Goal: Check status: Check status

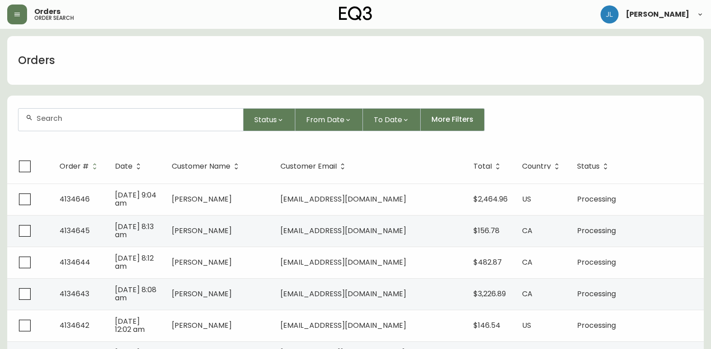
click at [180, 127] on div at bounding box center [130, 120] width 224 height 22
type input "[PERSON_NAME]"
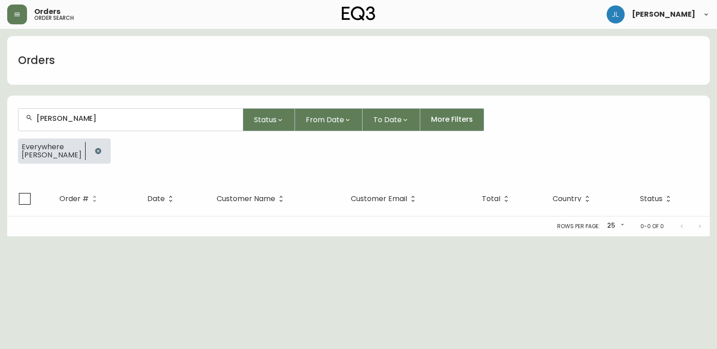
click at [95, 149] on icon "button" at bounding box center [98, 151] width 6 height 6
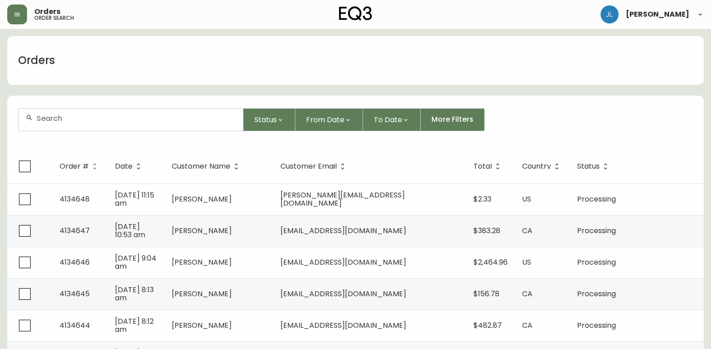
click at [142, 123] on div at bounding box center [130, 120] width 224 height 22
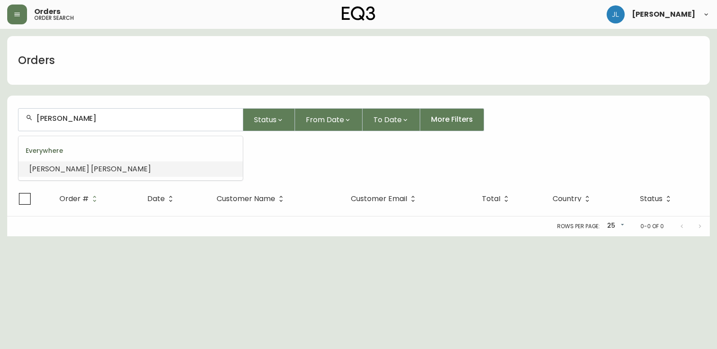
drag, startPoint x: 62, startPoint y: 120, endPoint x: 8, endPoint y: 120, distance: 54.5
click at [8, 120] on form "[PERSON_NAME] Status From Date To Date More Filters Everywhere [PERSON_NAME]" at bounding box center [358, 139] width 703 height 84
type input "[PERSON_NAME]"
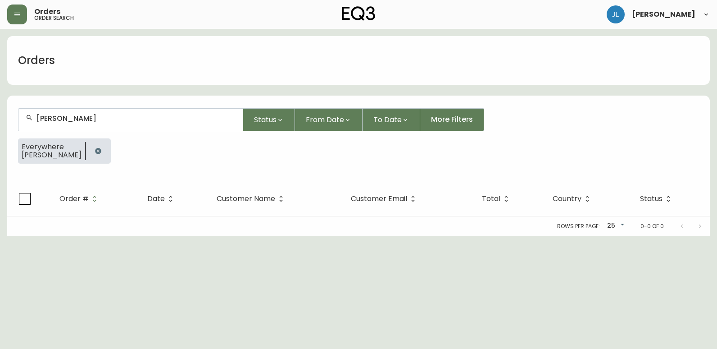
click at [95, 152] on icon "button" at bounding box center [98, 151] width 6 height 6
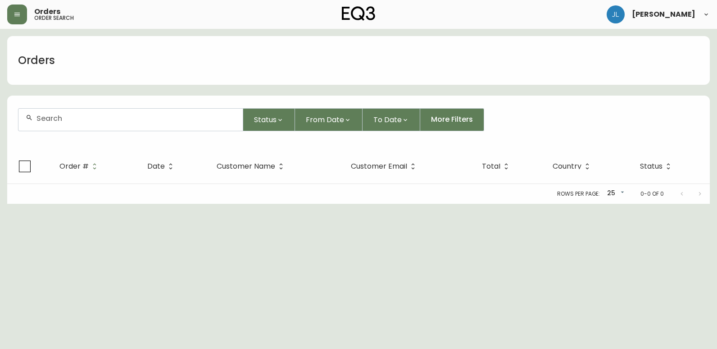
click at [68, 119] on input "text" at bounding box center [136, 118] width 199 height 9
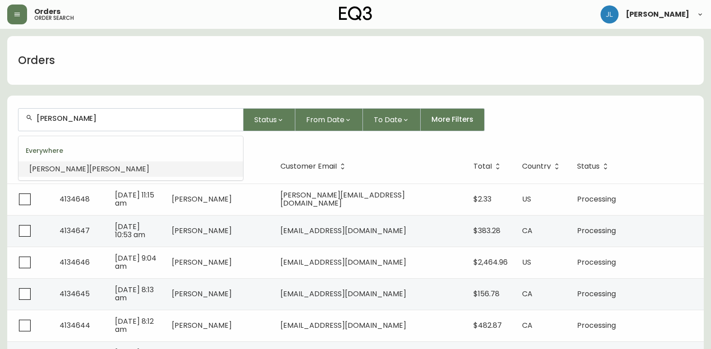
type input "[PERSON_NAME]"
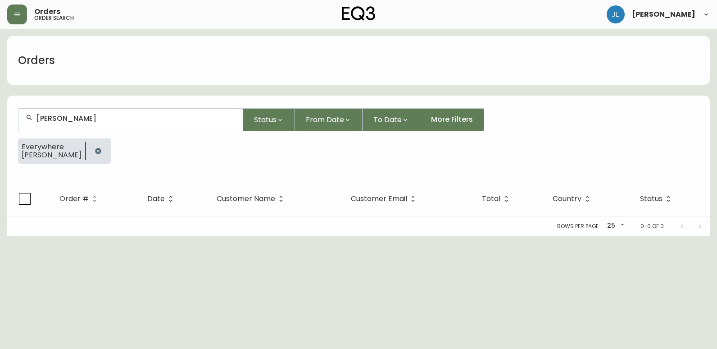
drag, startPoint x: 110, startPoint y: 124, endPoint x: -2, endPoint y: 128, distance: 112.3
click at [0, 128] on html "Orders order search [PERSON_NAME] Orders [PERSON_NAME] Status From Date To Date…" at bounding box center [358, 118] width 717 height 236
click at [89, 155] on button "button" at bounding box center [98, 151] width 18 height 18
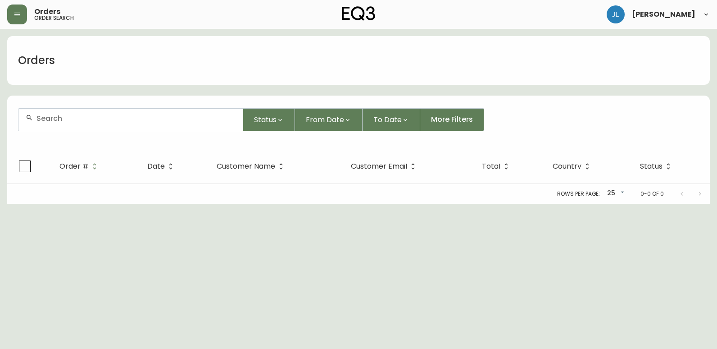
click at [91, 122] on input "text" at bounding box center [136, 118] width 199 height 9
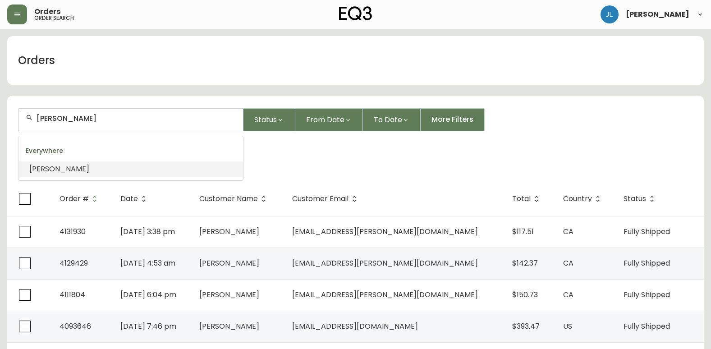
type input "[PERSON_NAME]"
click at [323, 176] on form "Status From Date To Date More Filters Everywhere [PERSON_NAME]" at bounding box center [355, 139] width 696 height 84
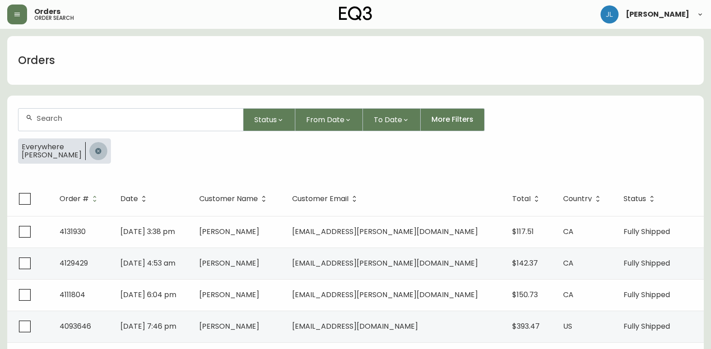
click at [95, 149] on icon "button" at bounding box center [98, 151] width 6 height 6
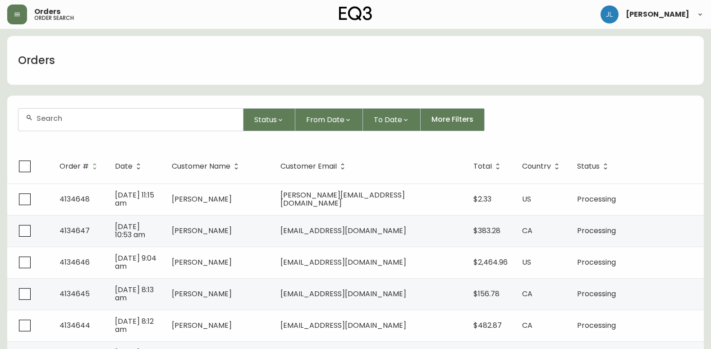
click at [101, 120] on input "text" at bounding box center [136, 118] width 199 height 9
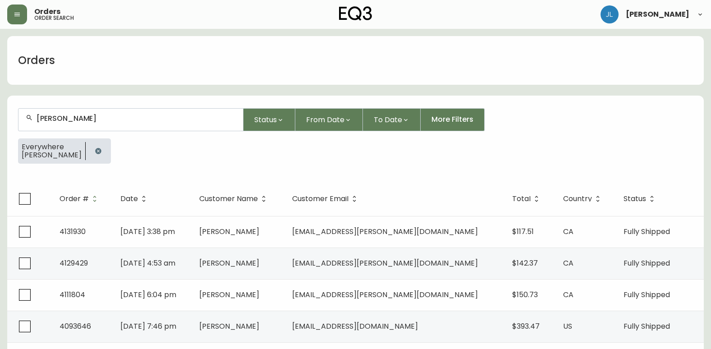
type input "[PERSON_NAME]"
click at [95, 148] on icon "button" at bounding box center [98, 151] width 6 height 6
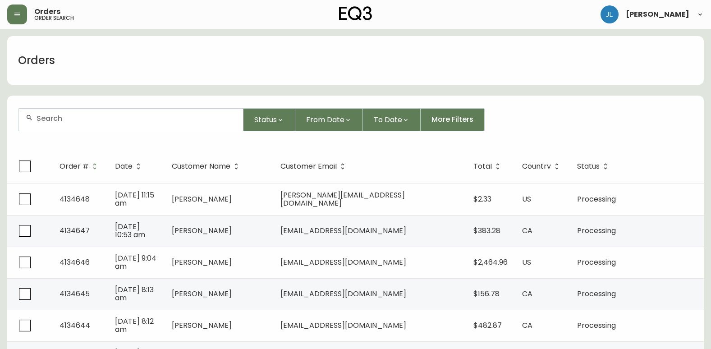
click at [95, 130] on div at bounding box center [130, 120] width 224 height 22
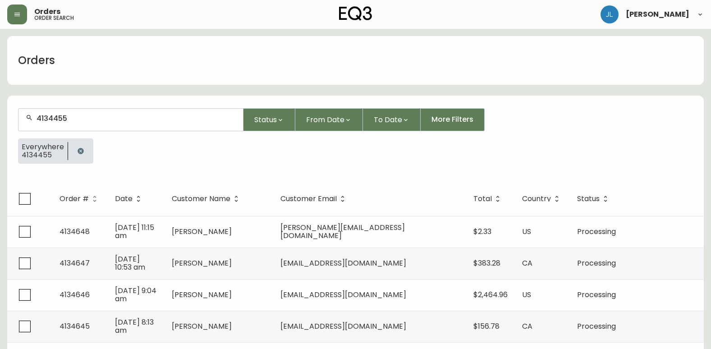
type input "4134455"
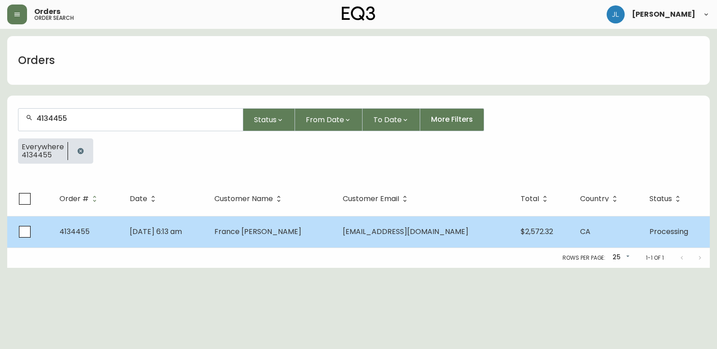
click at [205, 227] on td "[DATE] 6:13 am" at bounding box center [165, 232] width 85 height 32
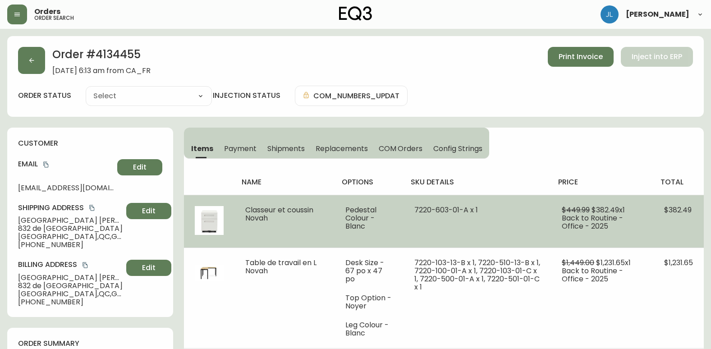
type input "Processing"
select select "PROCESSING"
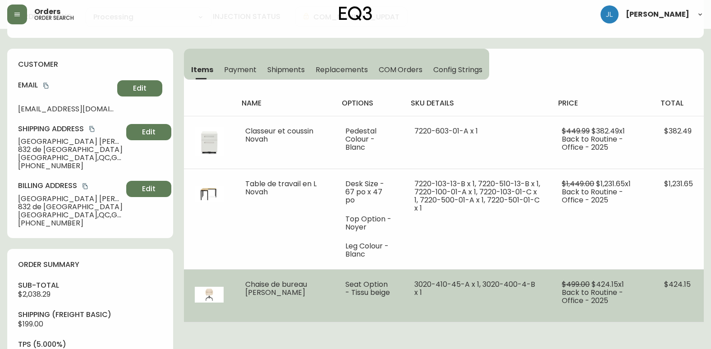
scroll to position [90, 0]
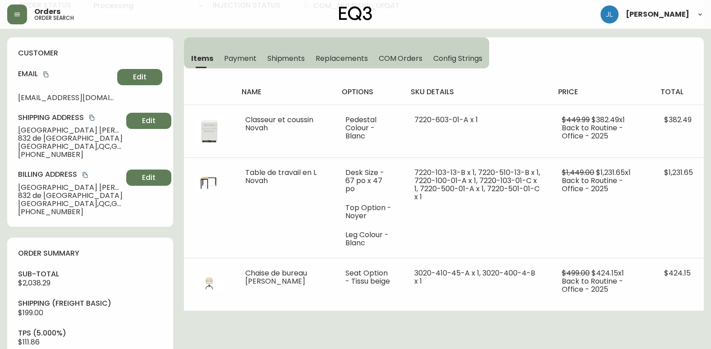
click at [285, 57] on span "Shipments" at bounding box center [286, 58] width 38 height 9
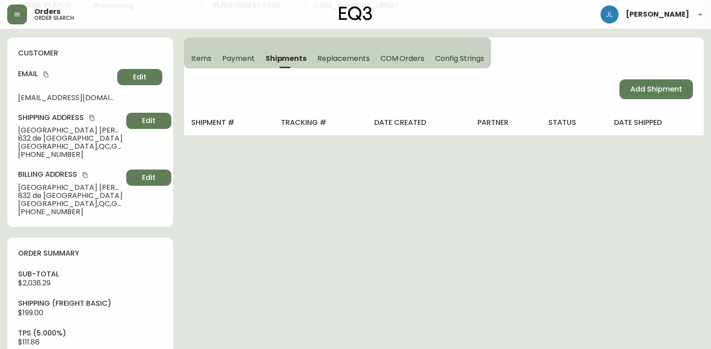
click at [210, 55] on span "Items" at bounding box center [201, 58] width 20 height 9
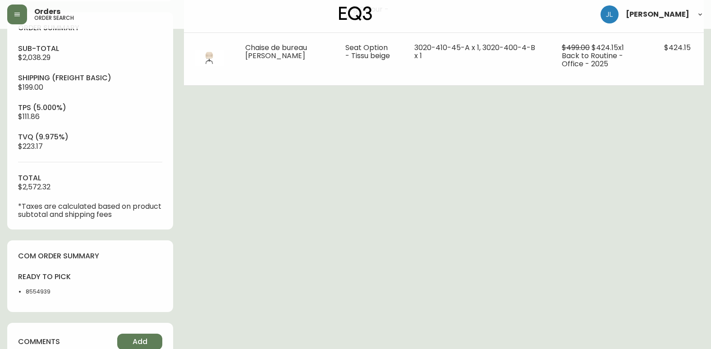
scroll to position [361, 0]
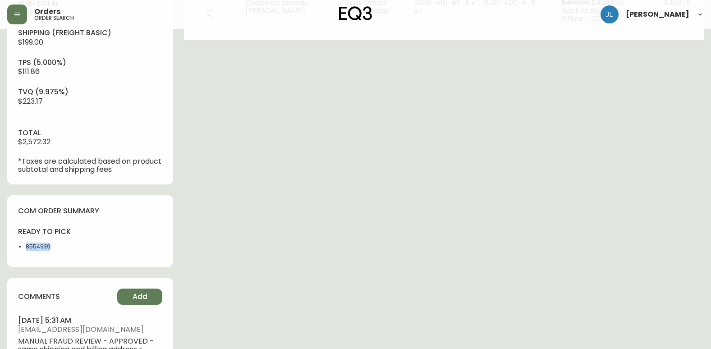
drag, startPoint x: 66, startPoint y: 251, endPoint x: 21, endPoint y: 246, distance: 45.3
click at [21, 246] on div "ready to pick 8554939" at bounding box center [51, 241] width 67 height 29
copy li "8554939"
click at [393, 307] on div "Order # 4134455 [DATE] 6:13 am from [GEOGRAPHIC_DATA] Print Invoice Inject into…" at bounding box center [355, 73] width 696 height 794
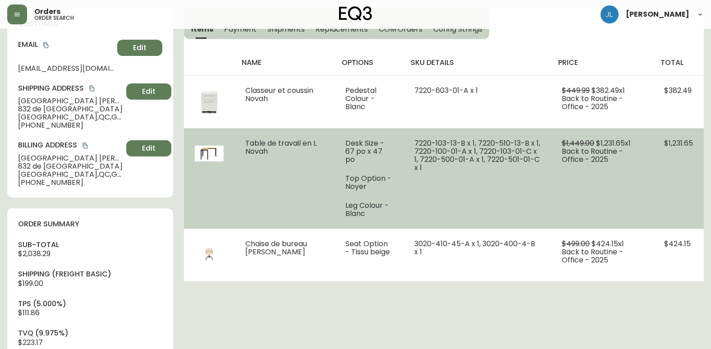
scroll to position [135, 0]
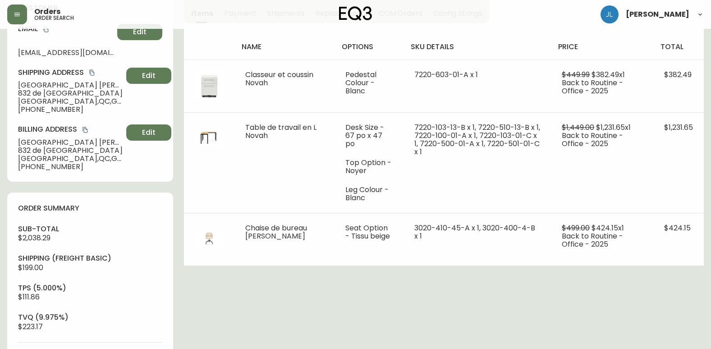
click at [316, 292] on div "Order # 4134455 [DATE] 6:13 am from [GEOGRAPHIC_DATA] Print Invoice Inject into…" at bounding box center [355, 298] width 696 height 794
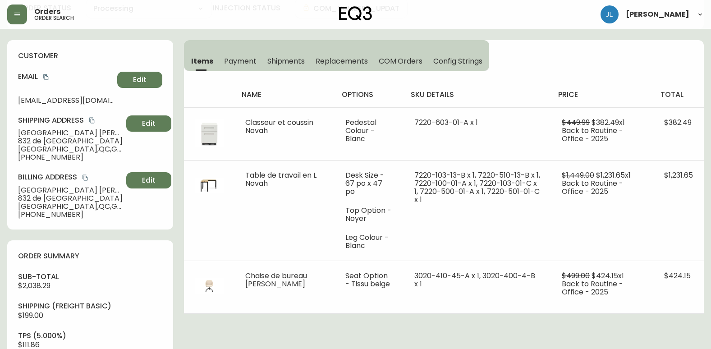
scroll to position [0, 0]
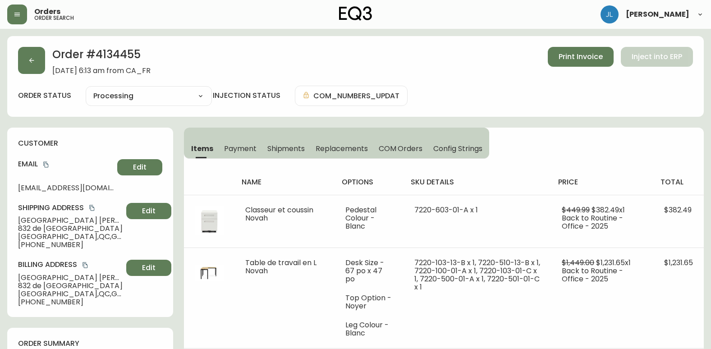
click at [487, 105] on div "order status Processing Cancelled Fully Shipped Processing Partially Shipped in…" at bounding box center [355, 96] width 675 height 20
click at [32, 64] on button "button" at bounding box center [31, 60] width 27 height 27
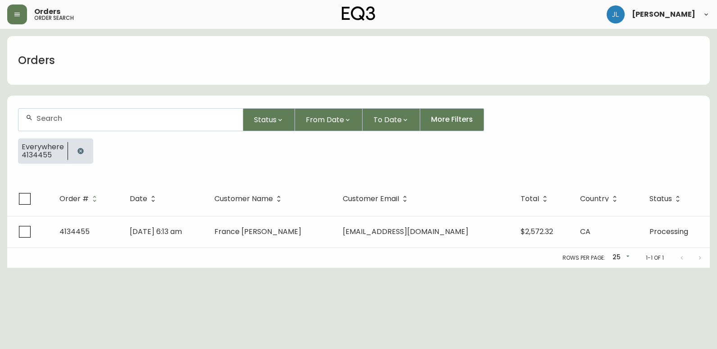
click at [80, 146] on button "button" at bounding box center [81, 151] width 18 height 18
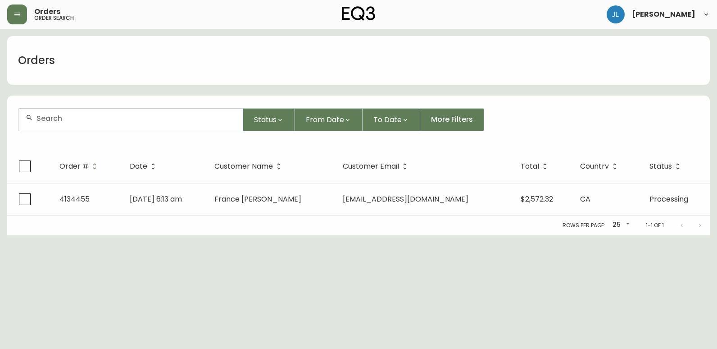
click at [96, 123] on div at bounding box center [130, 120] width 224 height 22
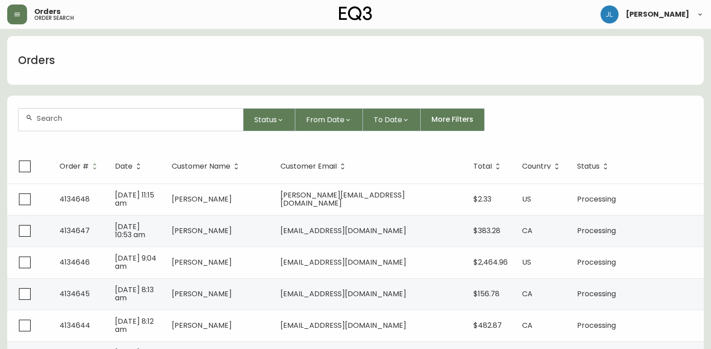
paste input "4134399"
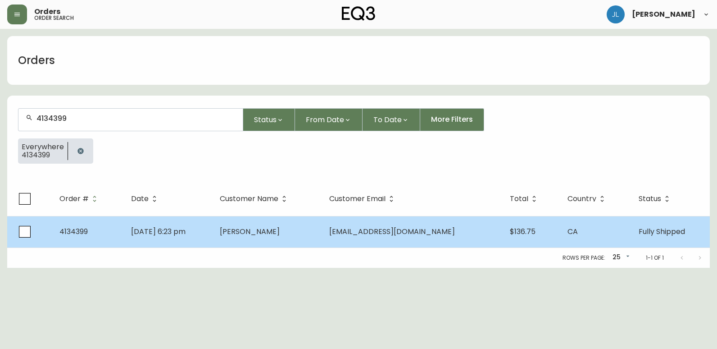
type input "4134399"
click at [213, 237] on td "[DATE] 6:23 pm" at bounding box center [168, 232] width 89 height 32
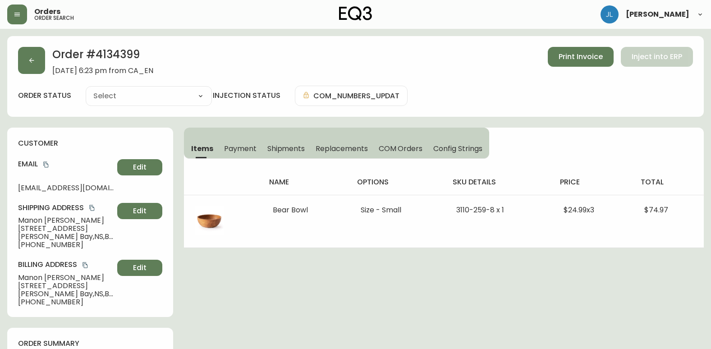
type input "Fully Shipped"
select select "FULLY_SHIPPED"
drag, startPoint x: 19, startPoint y: 227, endPoint x: 96, endPoint y: 229, distance: 76.6
click at [96, 229] on span "[STREET_ADDRESS]" at bounding box center [66, 228] width 96 height 8
copy span "[STREET_ADDRESS]"
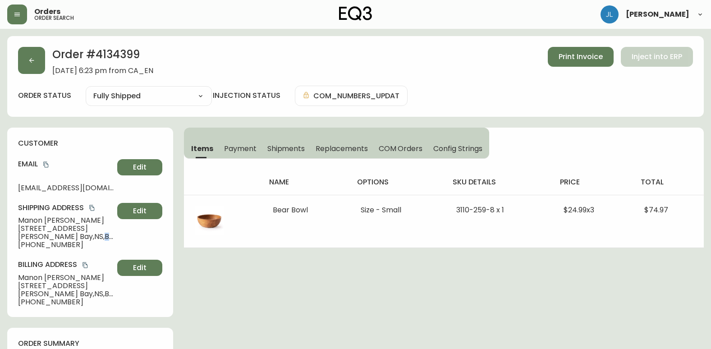
drag, startPoint x: 80, startPoint y: 236, endPoint x: 107, endPoint y: 235, distance: 27.0
click at [107, 235] on span "[PERSON_NAME] Bay , NS , B0J 2E0 , [GEOGRAPHIC_DATA]" at bounding box center [66, 237] width 96 height 8
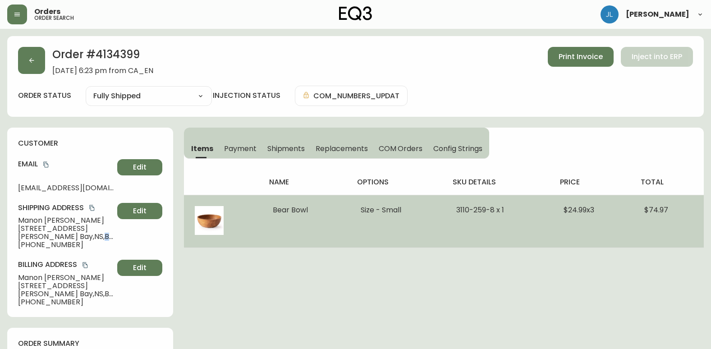
copy span "B0J 2E0"
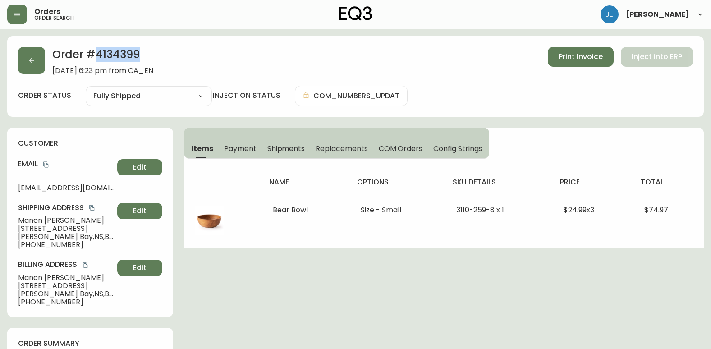
drag, startPoint x: 97, startPoint y: 54, endPoint x: 139, endPoint y: 54, distance: 41.9
click at [139, 54] on h2 "Order # 4134399" at bounding box center [102, 57] width 101 height 20
copy h2 "4134399"
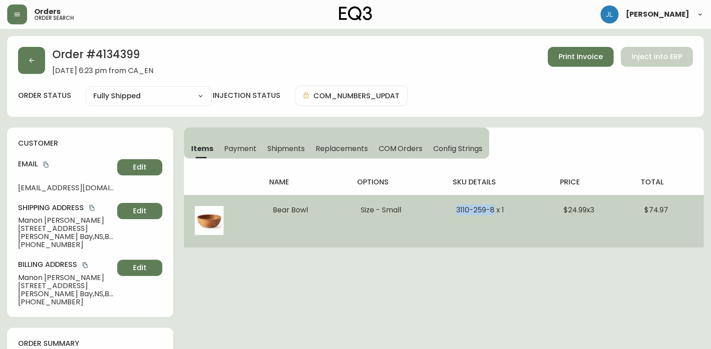
drag, startPoint x: 454, startPoint y: 210, endPoint x: 493, endPoint y: 208, distance: 38.8
click at [493, 208] on td "3110-259-8 x 1" at bounding box center [498, 221] width 107 height 53
copy span "[PHONE_NUMBER]"
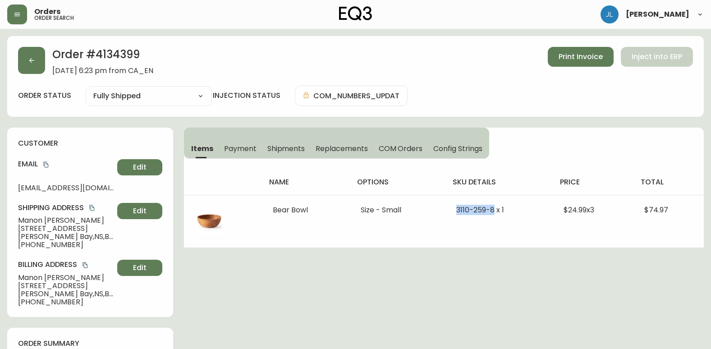
click at [32, 53] on button "button" at bounding box center [31, 60] width 27 height 27
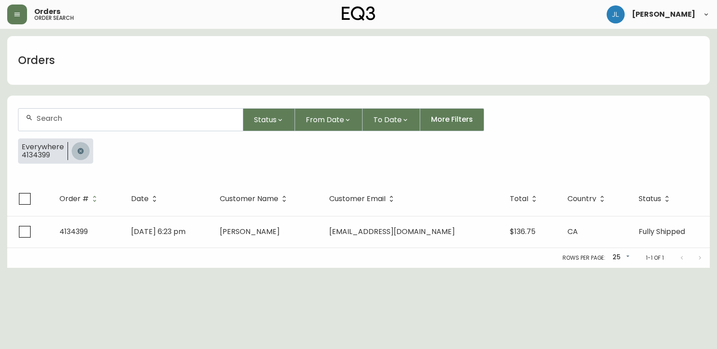
click at [82, 149] on icon "button" at bounding box center [80, 150] width 7 height 7
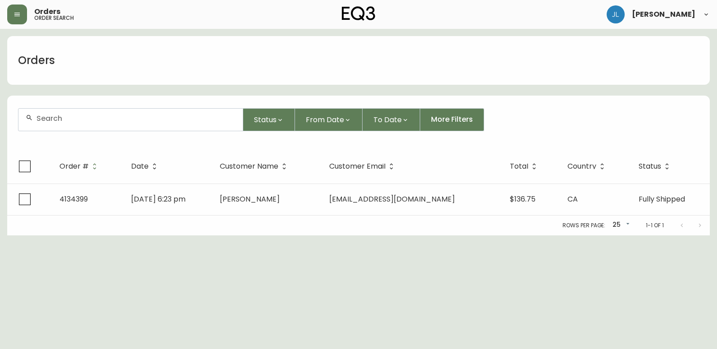
click at [81, 120] on input "text" at bounding box center [136, 118] width 199 height 9
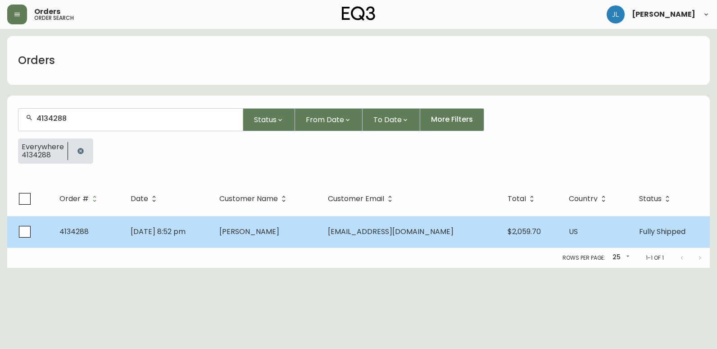
type input "4134288"
click at [304, 241] on td "[PERSON_NAME]" at bounding box center [266, 232] width 109 height 32
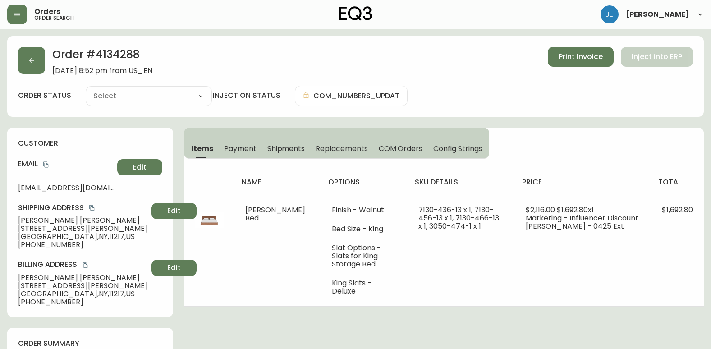
type input "Fully Shipped"
select select "FULLY_SHIPPED"
click at [284, 150] on span "Shipments" at bounding box center [286, 148] width 38 height 9
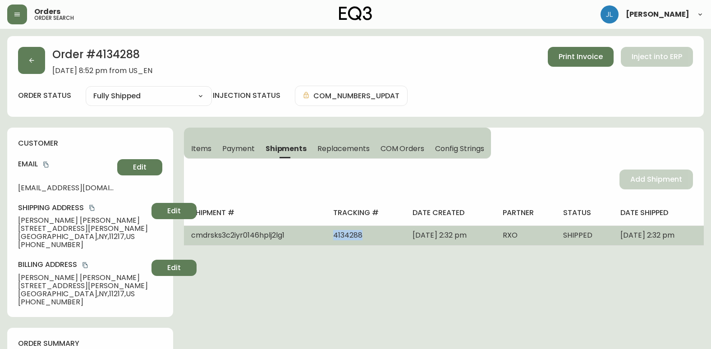
drag, startPoint x: 311, startPoint y: 235, endPoint x: 354, endPoint y: 236, distance: 43.3
click at [354, 236] on td "4134288" at bounding box center [365, 235] width 79 height 20
copy span "4134288"
